Goal: Task Accomplishment & Management: Manage account settings

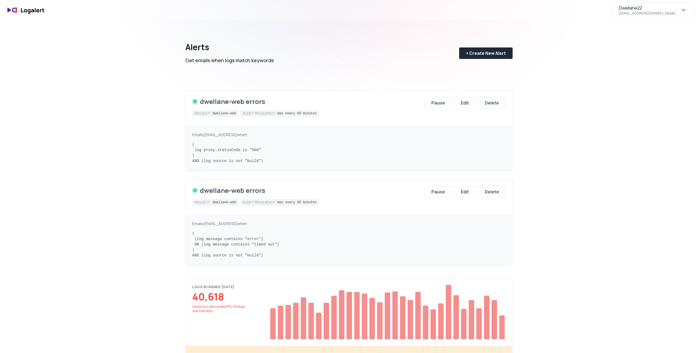
click at [680, 3] on div "Dwellane22 dev@dwellane.com" at bounding box center [653, 10] width 82 height 16
click at [643, 50] on div "Subscription" at bounding box center [652, 50] width 81 height 13
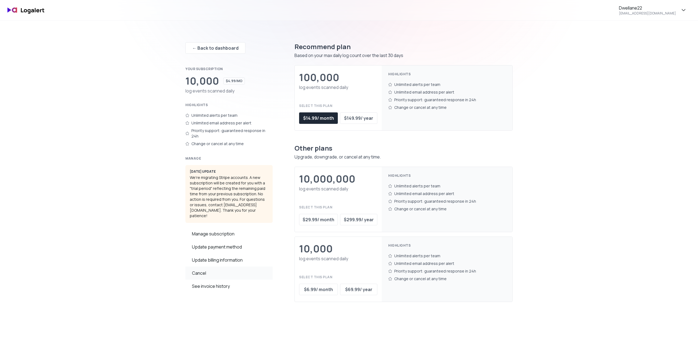
click at [212, 266] on div "Cancel" at bounding box center [228, 272] width 87 height 13
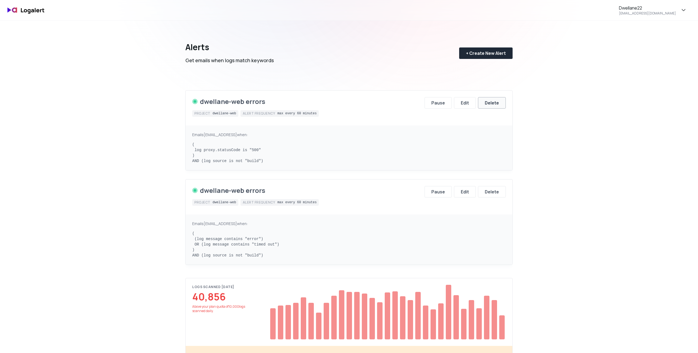
click at [492, 103] on div "Delete" at bounding box center [492, 103] width 14 height 7
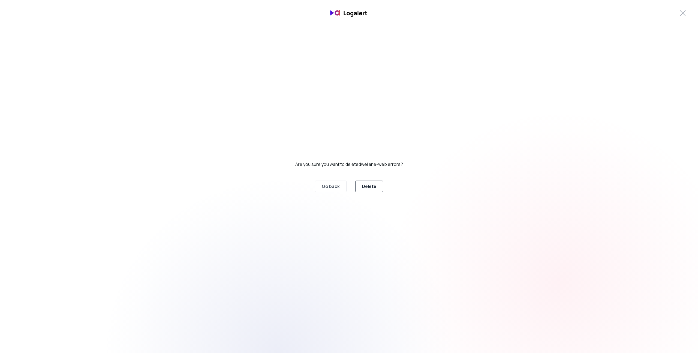
click at [378, 190] on button "Delete" at bounding box center [369, 185] width 28 height 11
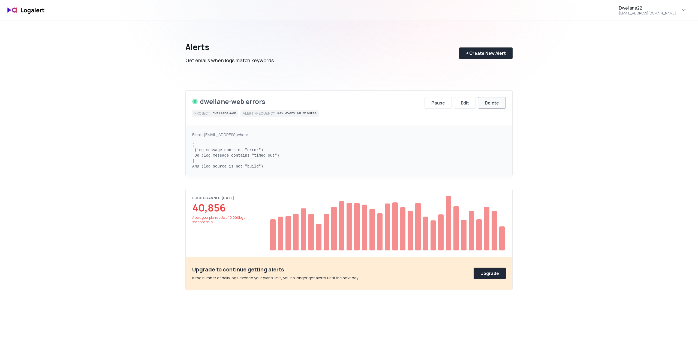
click at [492, 103] on div "Delete" at bounding box center [492, 103] width 14 height 7
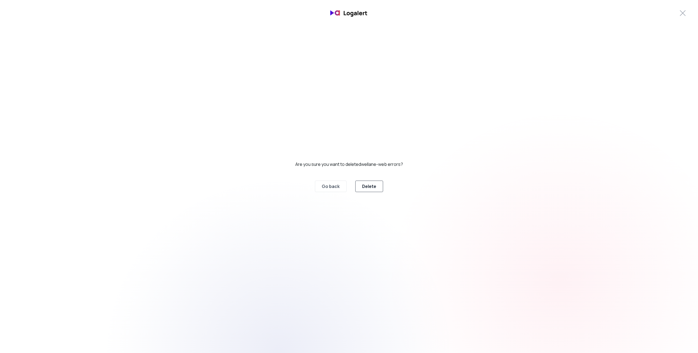
click at [370, 185] on div "Delete" at bounding box center [369, 186] width 14 height 7
